Goal: Obtain resource: Download file/media

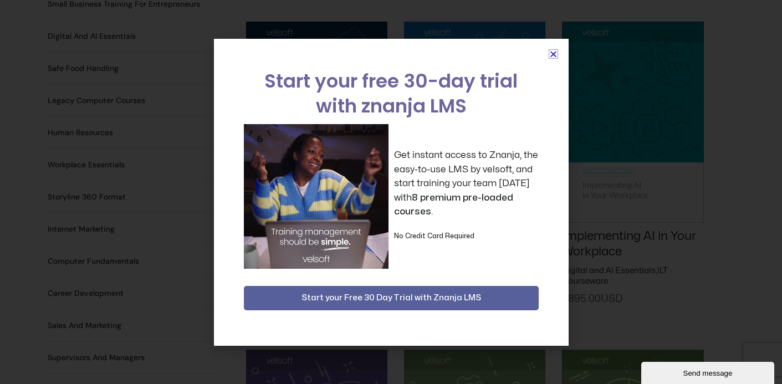
scroll to position [791, 0]
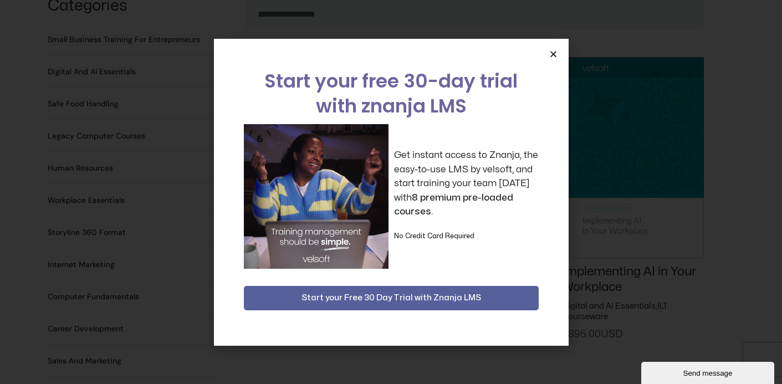
click at [554, 54] on icon "Close" at bounding box center [553, 54] width 8 height 8
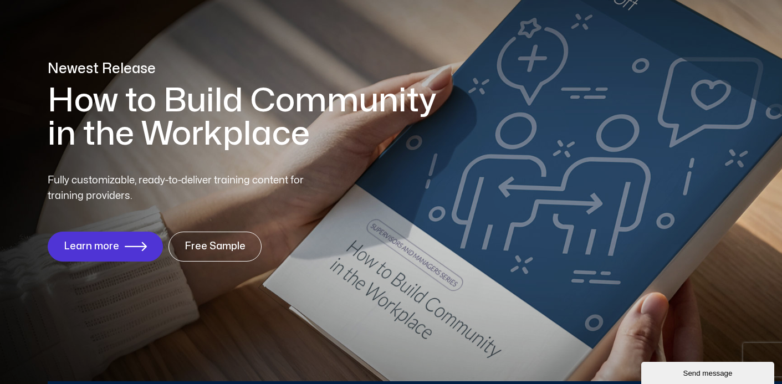
scroll to position [76, 0]
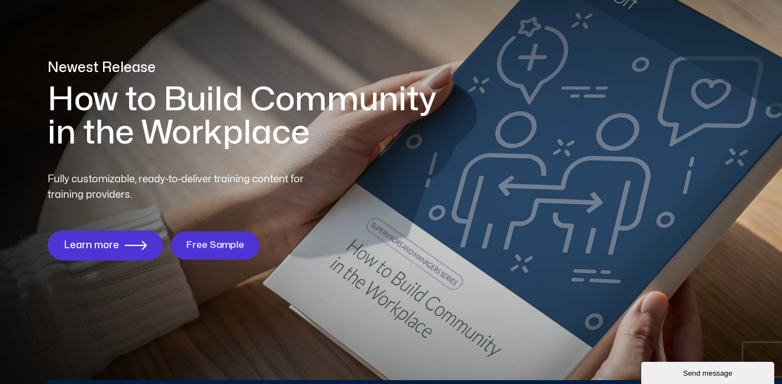
click at [225, 245] on span "Free Sample" at bounding box center [215, 245] width 58 height 11
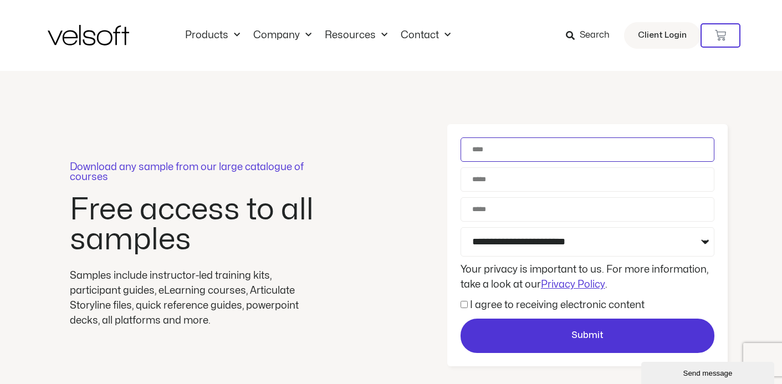
click at [497, 147] on input "Name" at bounding box center [588, 149] width 254 height 24
type input "****"
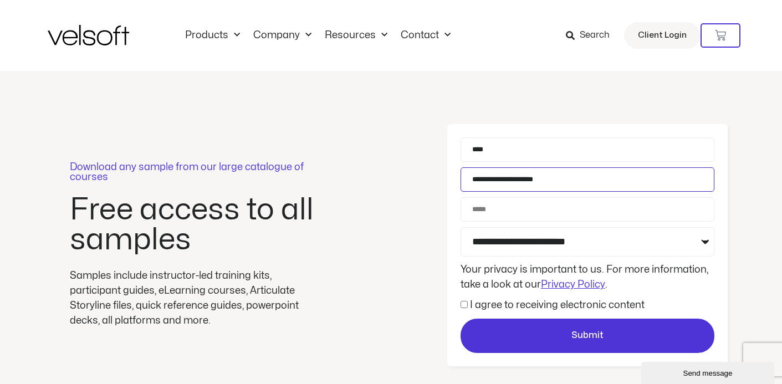
type input "**********"
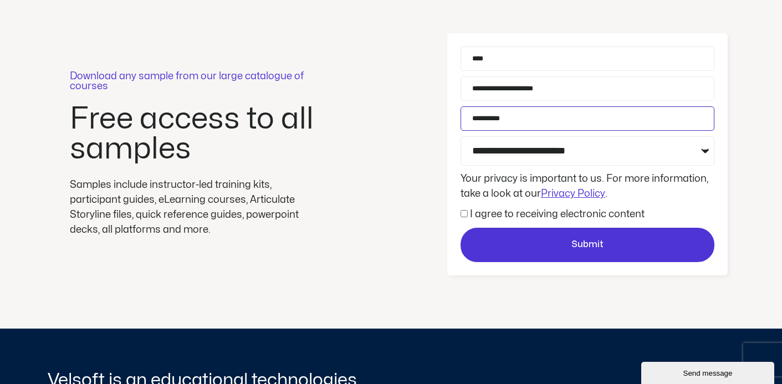
scroll to position [96, 0]
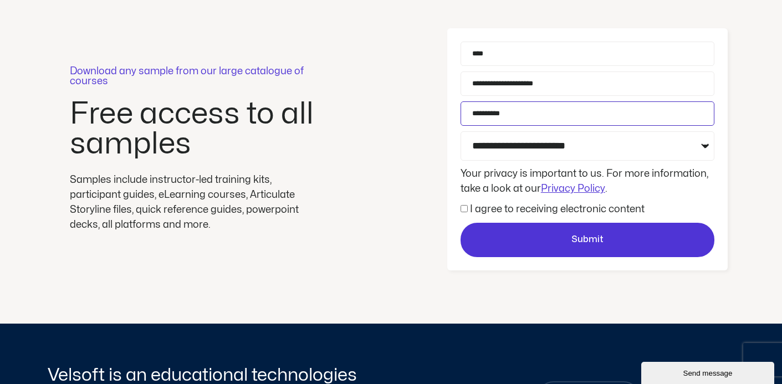
type input "**********"
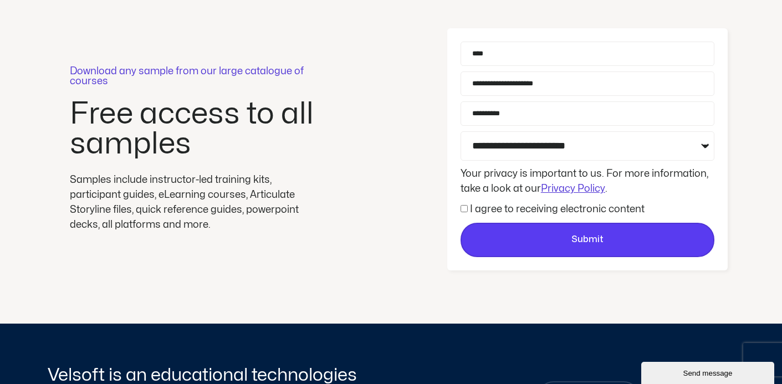
click at [584, 238] on span "Submit" at bounding box center [588, 240] width 32 height 14
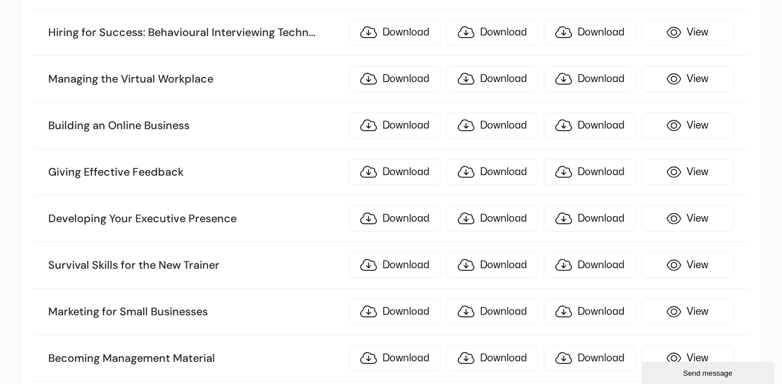
scroll to position [485, 0]
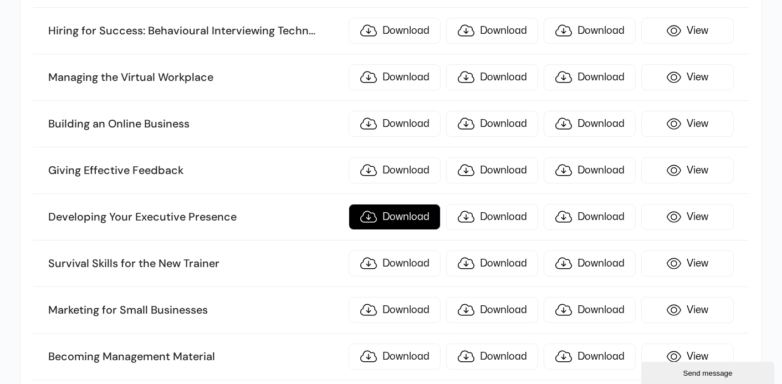
click at [387, 214] on link "Download" at bounding box center [395, 217] width 92 height 26
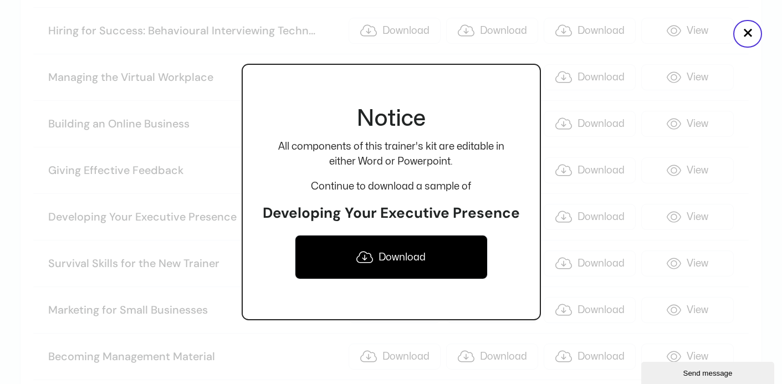
click at [389, 254] on link "Download" at bounding box center [391, 257] width 193 height 44
click at [483, 51] on div "Notice All components of this trainer's kit are editable in either Word or Powe…" at bounding box center [391, 192] width 299 height 384
click at [743, 29] on button "×" at bounding box center [748, 34] width 29 height 28
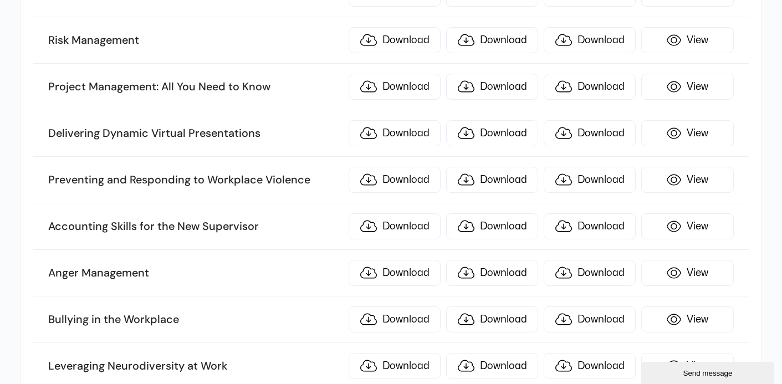
scroll to position [2207, 0]
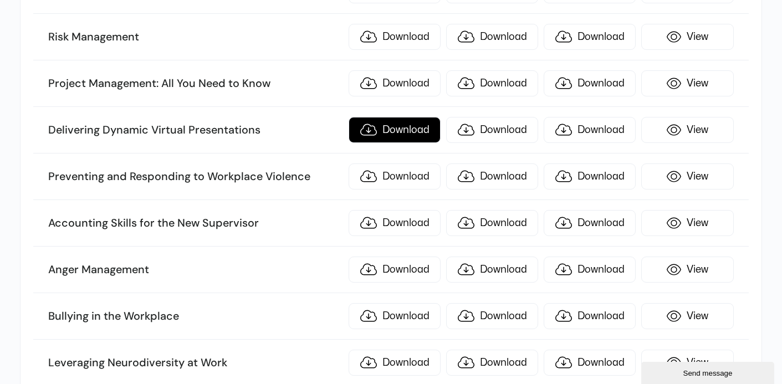
click at [414, 121] on link "Download" at bounding box center [395, 130] width 92 height 26
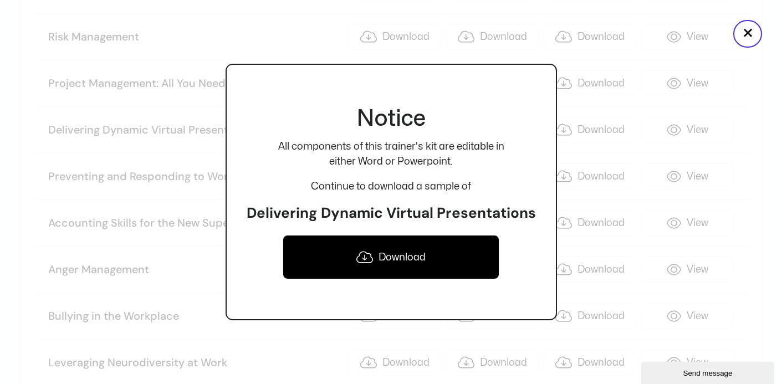
click at [406, 258] on link "Download" at bounding box center [391, 257] width 217 height 44
click at [741, 32] on button "×" at bounding box center [748, 34] width 29 height 28
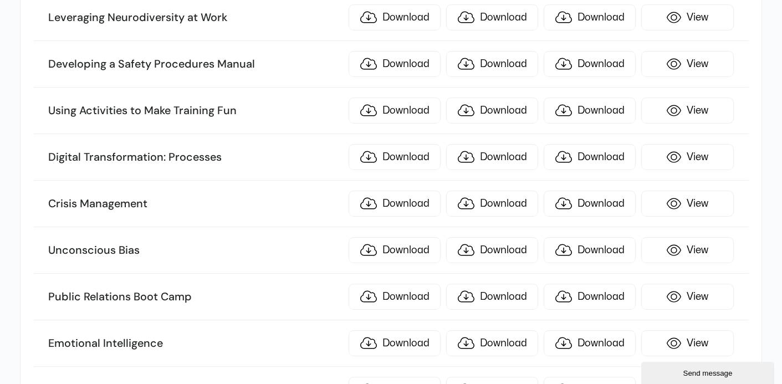
scroll to position [2555, 0]
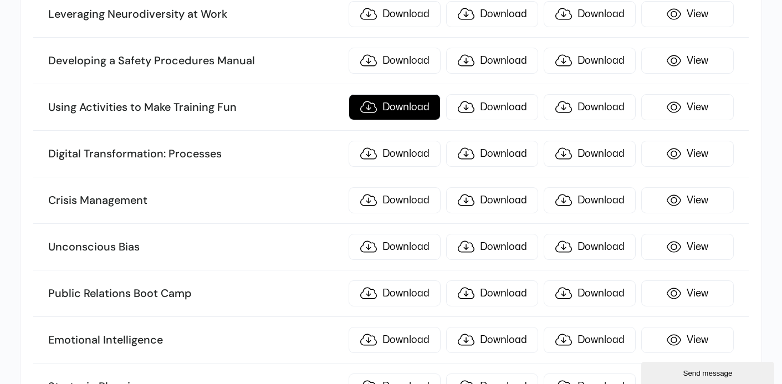
click at [392, 101] on link "Download" at bounding box center [395, 107] width 92 height 26
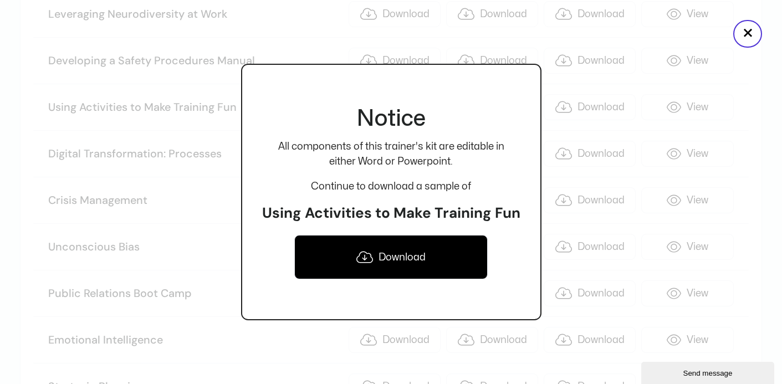
click at [389, 259] on link "Download" at bounding box center [391, 257] width 194 height 44
